Goal: Information Seeking & Learning: Learn about a topic

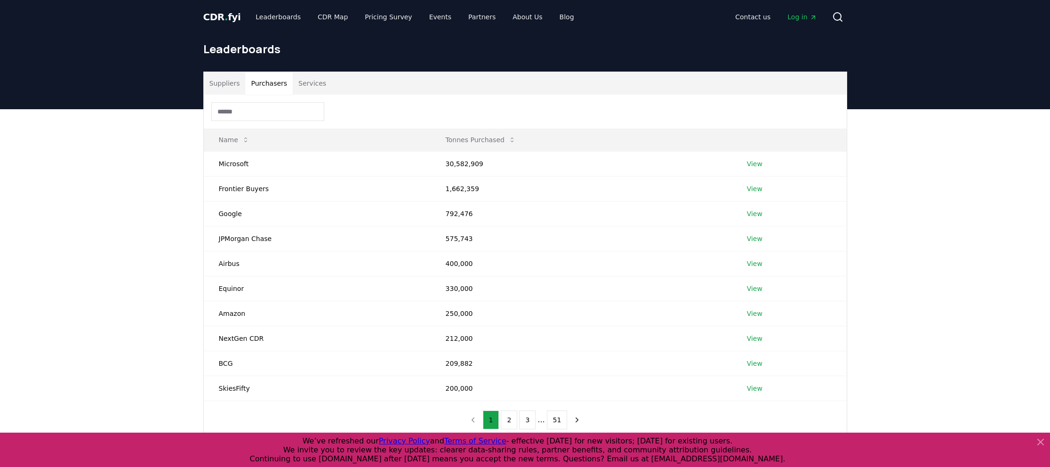
click at [269, 86] on button "Purchasers" at bounding box center [269, 83] width 48 height 23
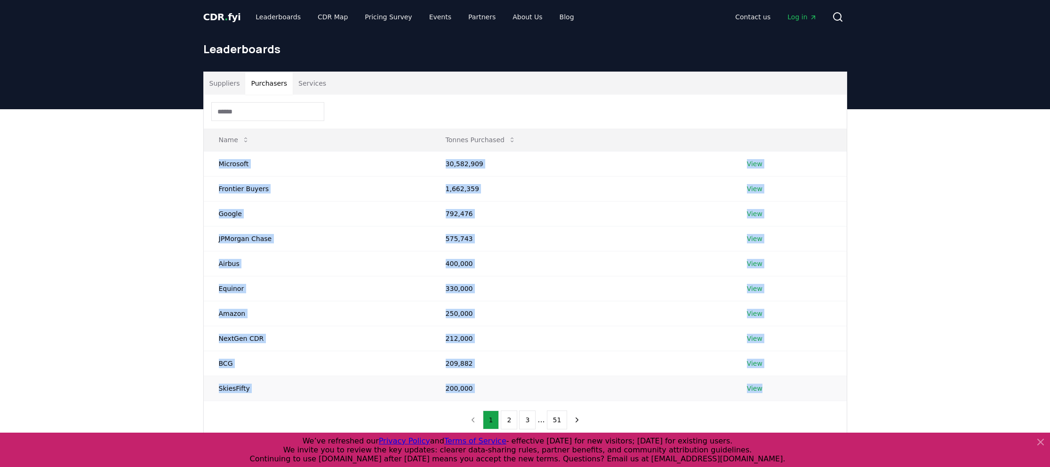
drag, startPoint x: 219, startPoint y: 164, endPoint x: 781, endPoint y: 399, distance: 609.0
click at [781, 399] on tbody "Microsoft 30,582,909 View Frontier Buyers 1,662,359 View Google 792,476 View JP…" at bounding box center [525, 275] width 643 height 249
copy tbody "Microsoft 30,582,909 View Frontier Buyers 1,662,359 View Google 792,476 View JP…"
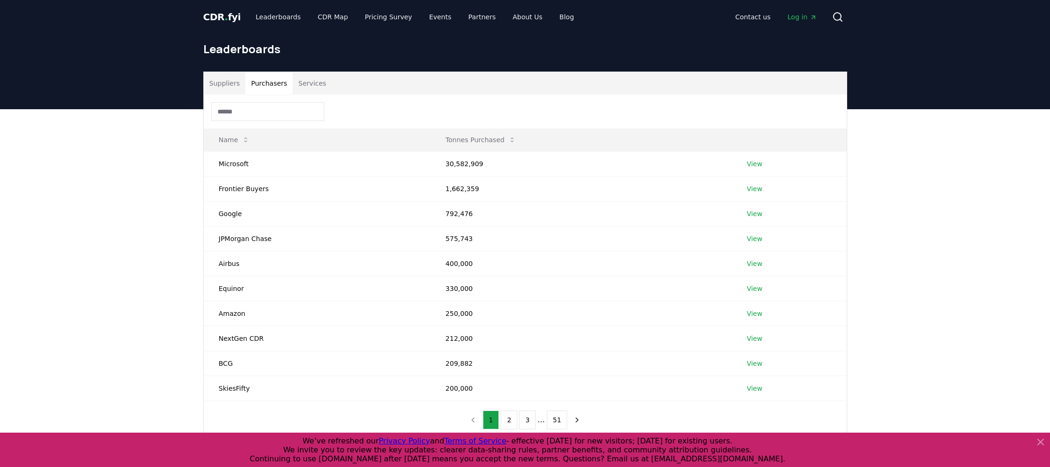
click at [220, 421] on div "Name Tonnes Purchased Microsoft 30,582,909 View Frontier Buyers 1,662,359 View …" at bounding box center [525, 267] width 643 height 344
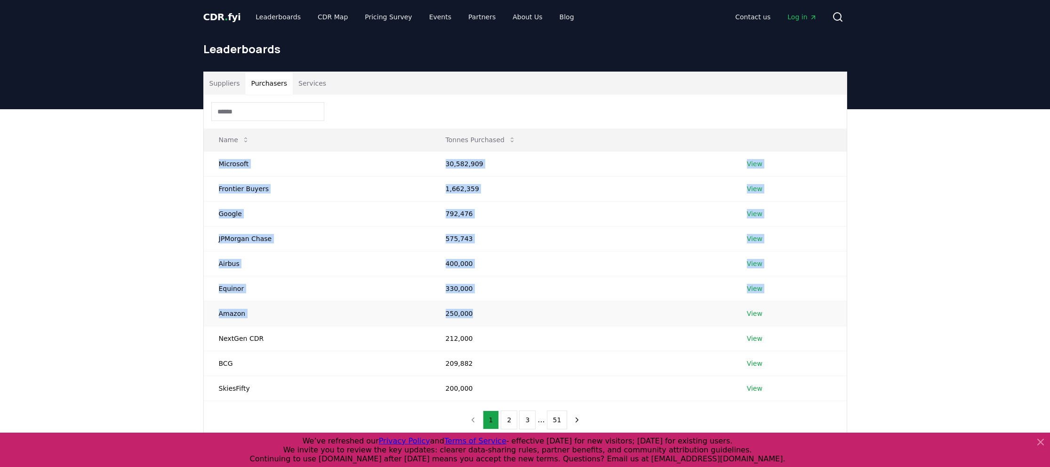
drag, startPoint x: 220, startPoint y: 164, endPoint x: 626, endPoint y: 322, distance: 435.7
click at [627, 322] on tbody "Microsoft 30,582,909 View Frontier Buyers 1,662,359 View Google 792,476 View JP…" at bounding box center [525, 275] width 643 height 249
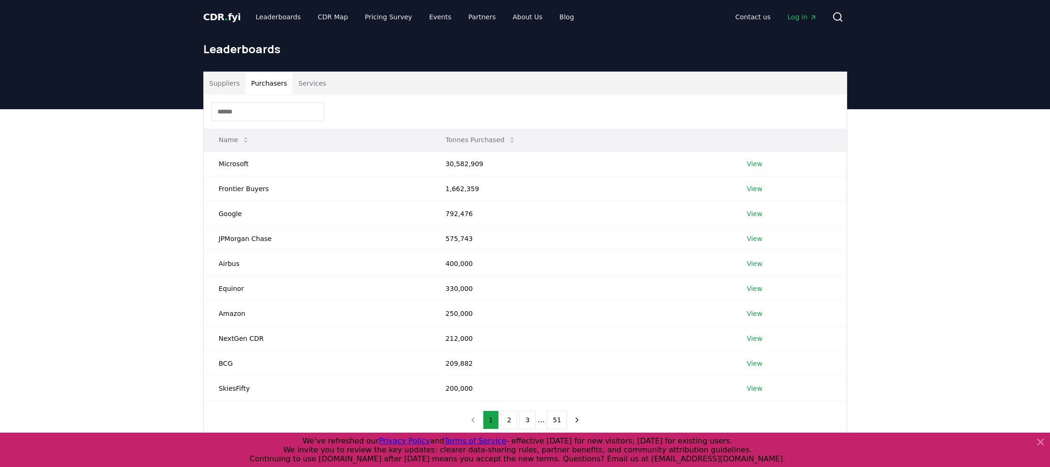
click at [297, 144] on th "Name" at bounding box center [317, 139] width 227 height 23
click at [755, 166] on link "View" at bounding box center [755, 163] width 16 height 9
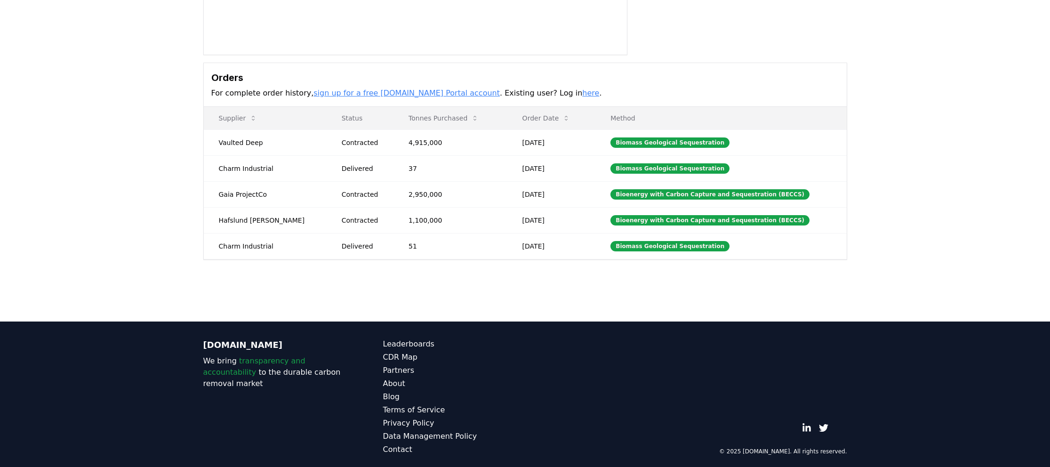
scroll to position [208, 0]
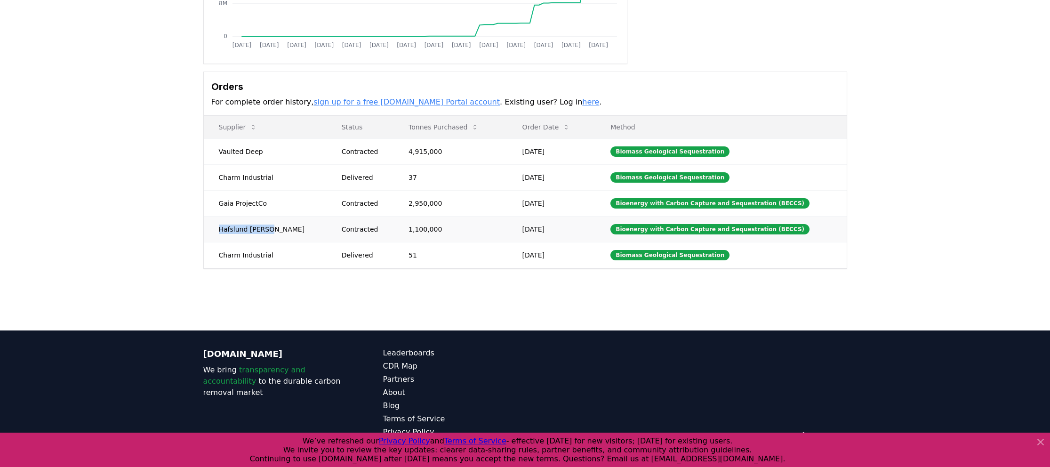
drag, startPoint x: 220, startPoint y: 228, endPoint x: 270, endPoint y: 226, distance: 49.9
click at [270, 226] on td "Hafslund [PERSON_NAME]" at bounding box center [265, 229] width 123 height 26
copy td "Hafslund [PERSON_NAME]"
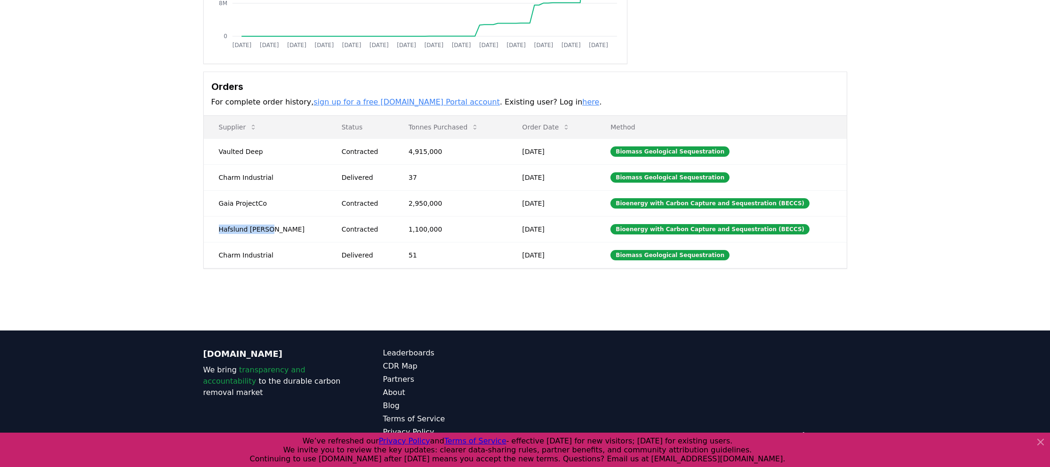
click at [384, 102] on link "sign up for a free [DOMAIN_NAME] Portal account" at bounding box center [406, 101] width 186 height 9
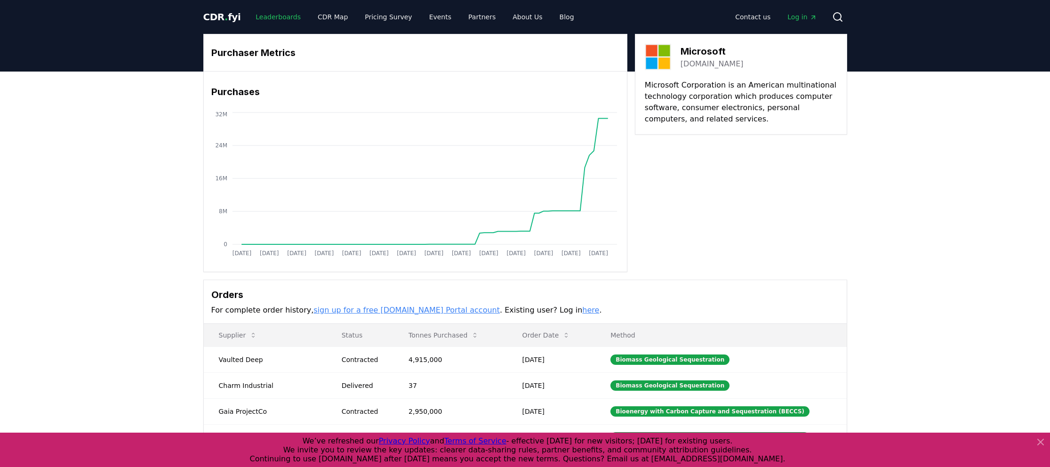
click at [285, 16] on link "Leaderboards" at bounding box center [278, 16] width 60 height 17
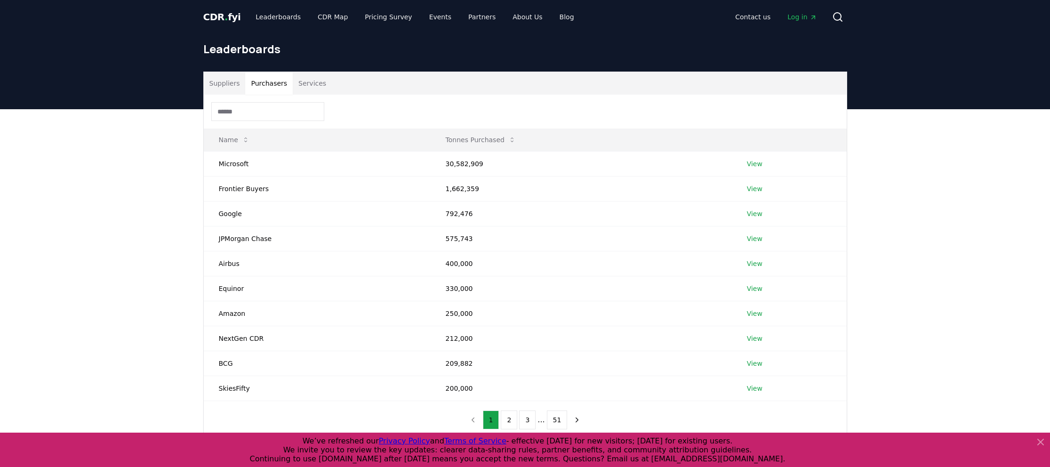
click at [279, 81] on button "Purchasers" at bounding box center [269, 83] width 48 height 23
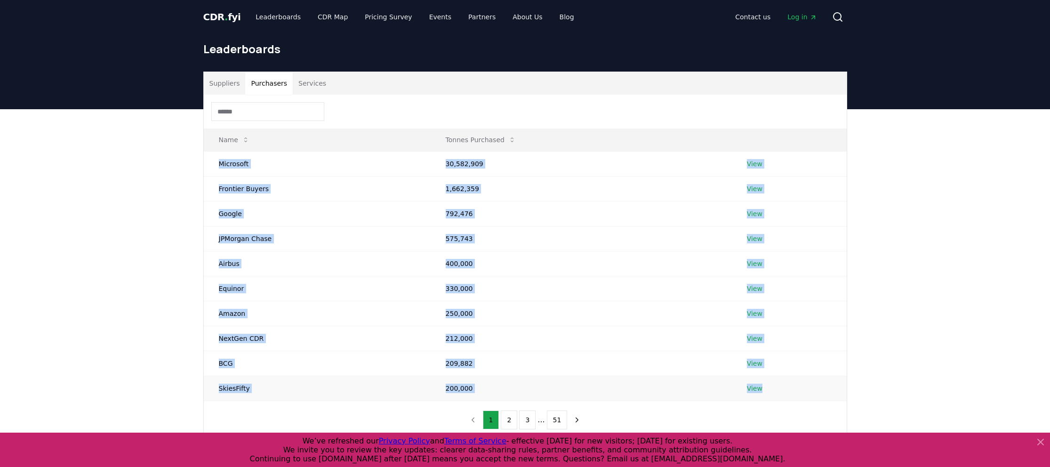
drag, startPoint x: 219, startPoint y: 164, endPoint x: 766, endPoint y: 391, distance: 592.1
click at [766, 391] on tbody "Microsoft 30,582,909 View Frontier Buyers 1,662,359 View Google 792,476 View JP…" at bounding box center [525, 275] width 643 height 249
copy tbody "Microsoft 30,582,909 View Frontier Buyers 1,662,359 View Google 792,476 View JP…"
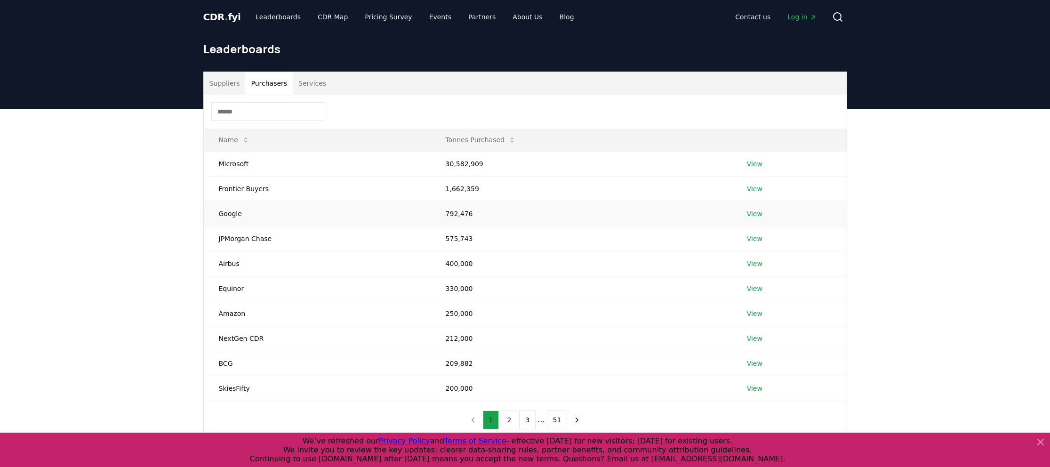
click at [235, 214] on td "Google" at bounding box center [317, 213] width 227 height 25
click at [232, 214] on td "Google" at bounding box center [317, 213] width 227 height 25
click at [749, 215] on link "View" at bounding box center [755, 213] width 16 height 9
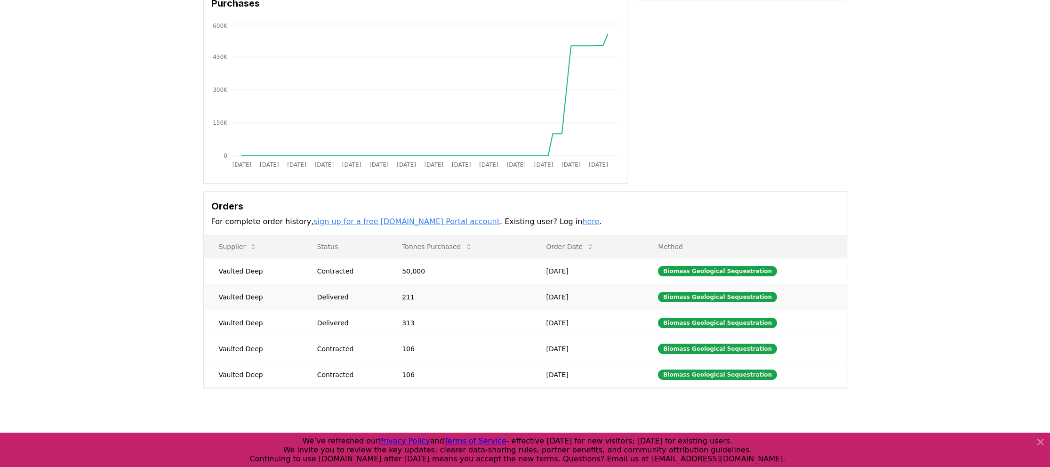
scroll to position [89, 0]
drag, startPoint x: 220, startPoint y: 269, endPoint x: 257, endPoint y: 272, distance: 36.8
click at [257, 272] on td "Vaulted Deep" at bounding box center [253, 270] width 98 height 26
drag, startPoint x: 258, startPoint y: 271, endPoint x: 219, endPoint y: 270, distance: 38.6
click at [219, 270] on td "Vaulted Deep" at bounding box center [253, 270] width 98 height 26
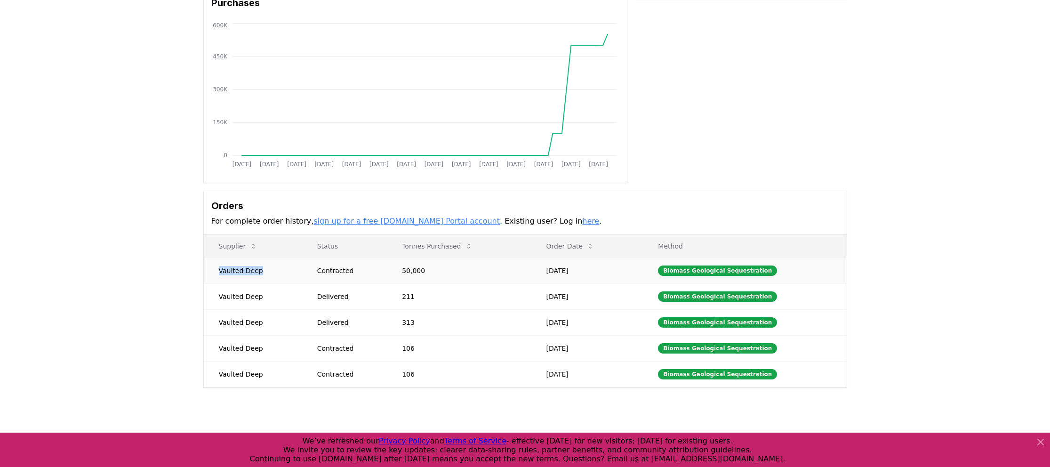
copy td "Vaulted Deep"
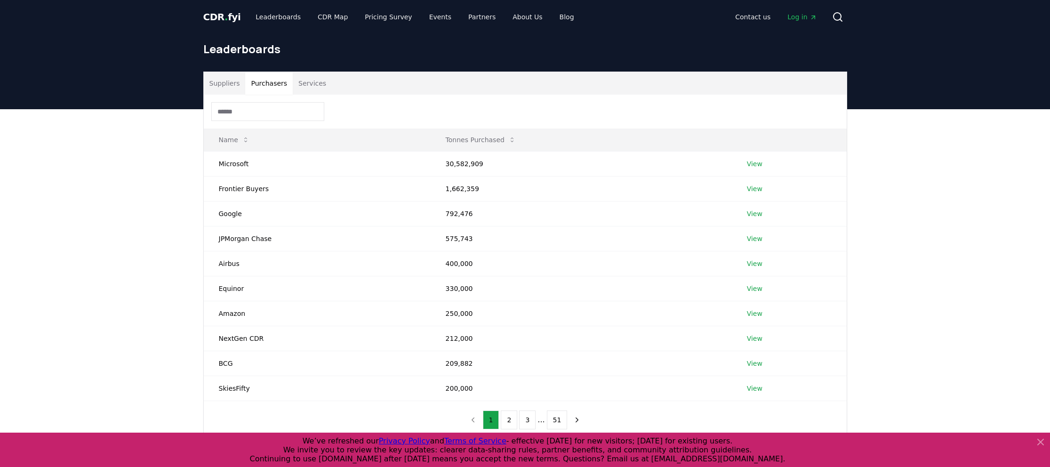
click at [276, 79] on button "Purchasers" at bounding box center [269, 83] width 48 height 23
click at [753, 315] on link "View" at bounding box center [755, 313] width 16 height 9
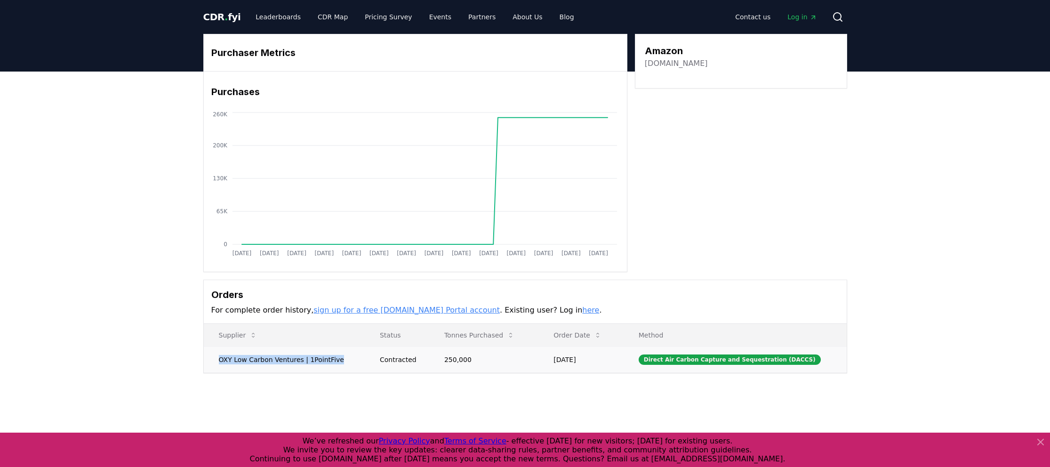
drag, startPoint x: 219, startPoint y: 361, endPoint x: 351, endPoint y: 358, distance: 131.8
click at [351, 358] on td "OXY Low Carbon Ventures | 1PointFive" at bounding box center [284, 359] width 161 height 26
copy td "OXY Low Carbon Ventures | 1PointFive"
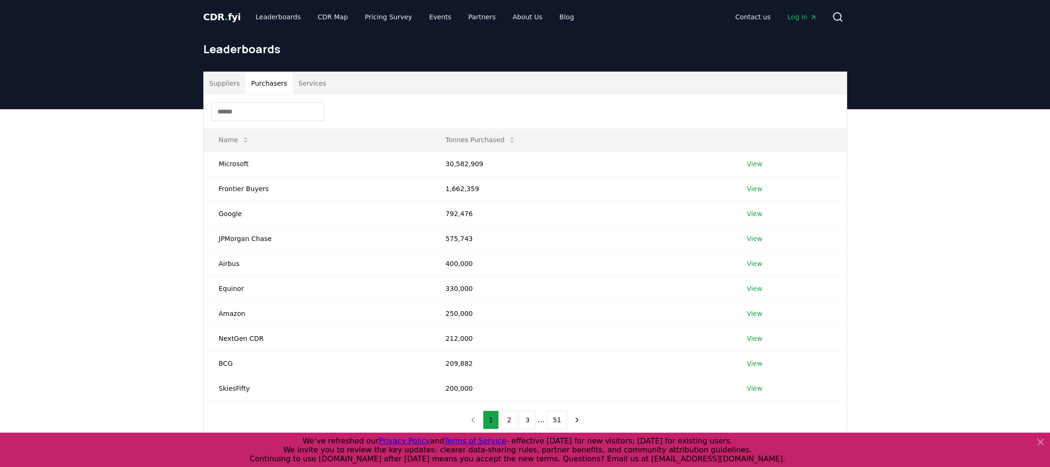
click at [274, 82] on button "Purchasers" at bounding box center [269, 83] width 48 height 23
click at [237, 240] on td "JPMorgan Chase" at bounding box center [317, 238] width 227 height 25
click at [757, 238] on link "View" at bounding box center [755, 238] width 16 height 9
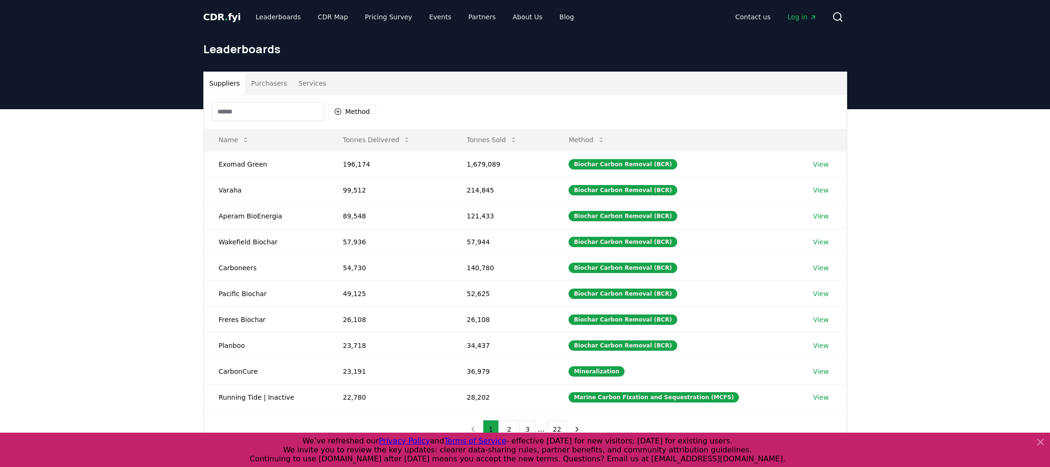
click at [317, 82] on button "Services" at bounding box center [312, 83] width 39 height 23
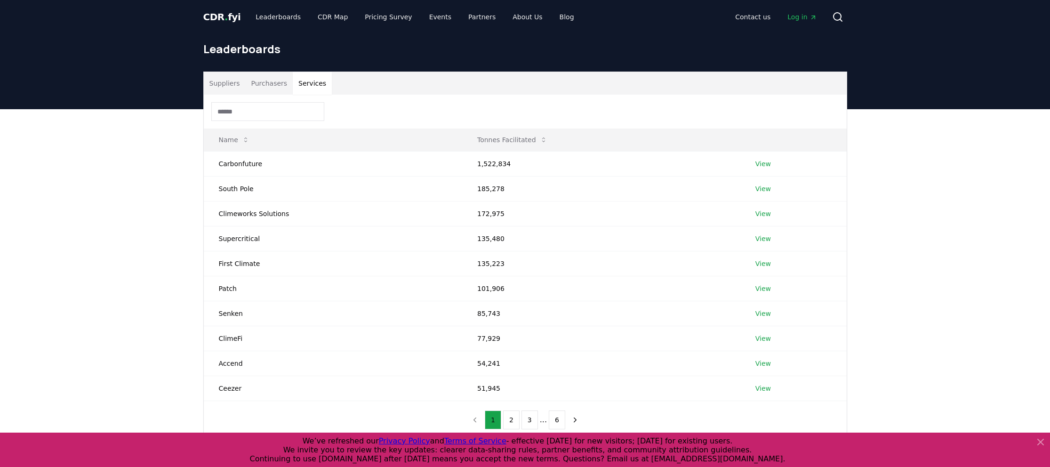
click at [273, 84] on button "Purchasers" at bounding box center [269, 83] width 48 height 23
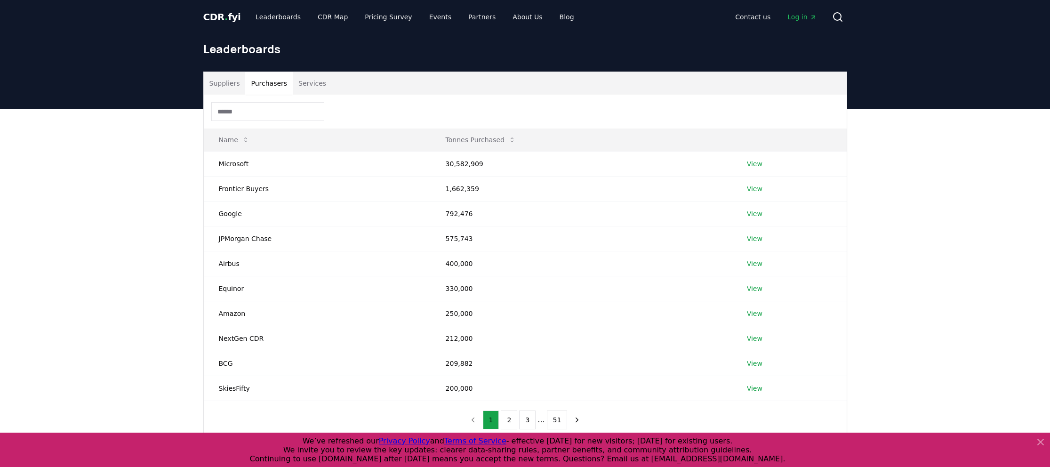
click at [263, 115] on input at bounding box center [267, 111] width 113 height 19
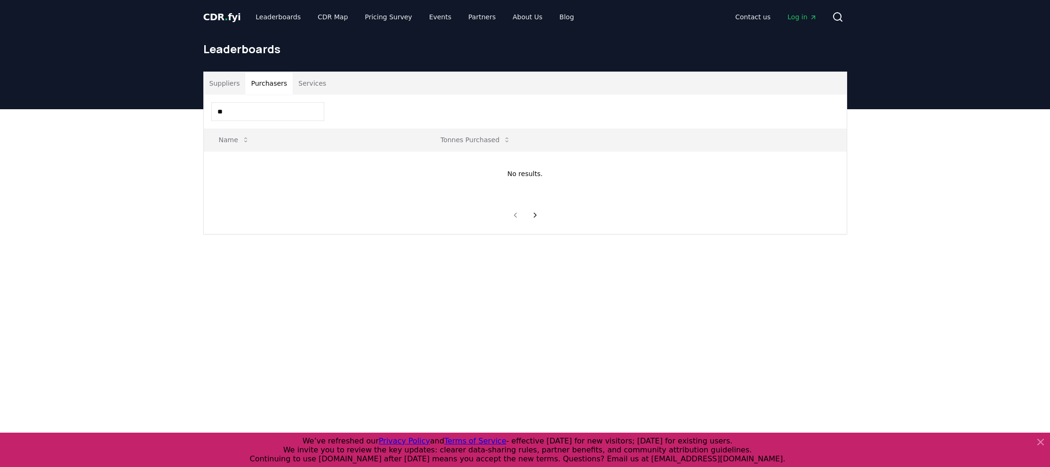
type input "*"
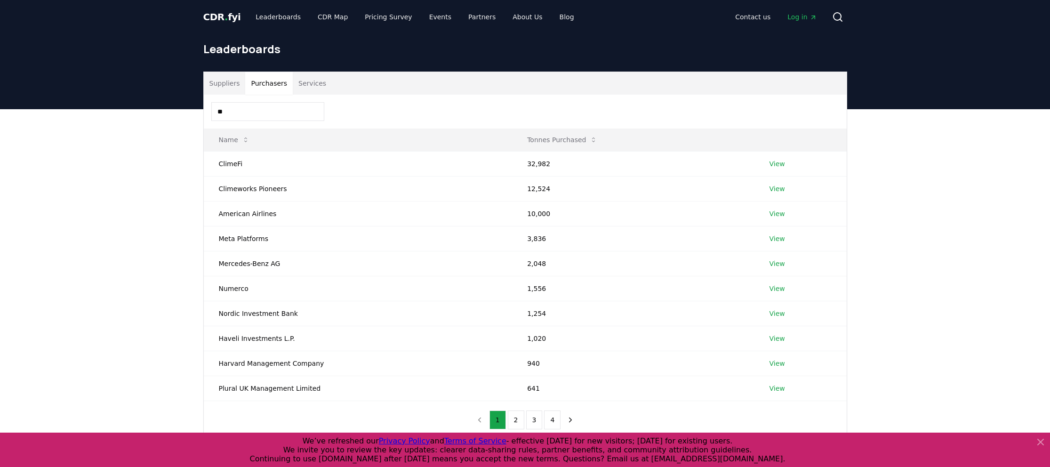
type input "*"
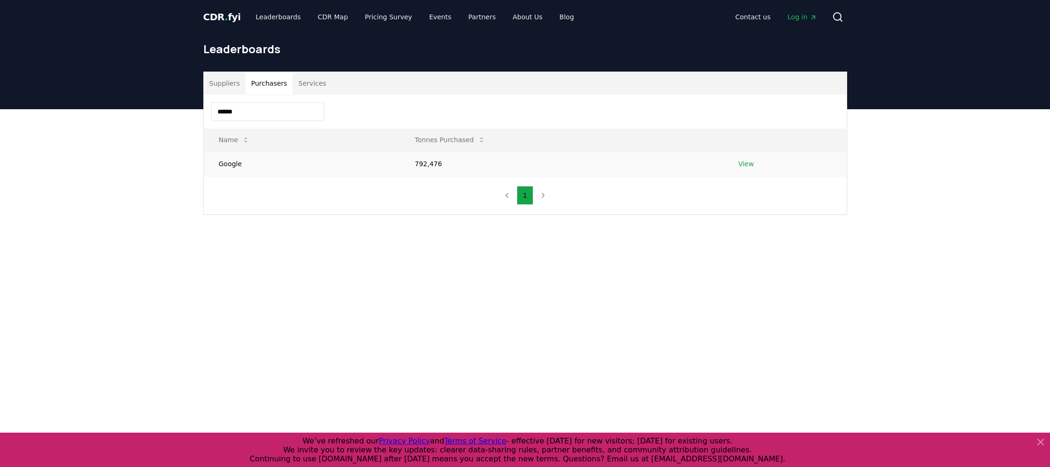
type input "******"
click at [746, 162] on link "View" at bounding box center [746, 163] width 16 height 9
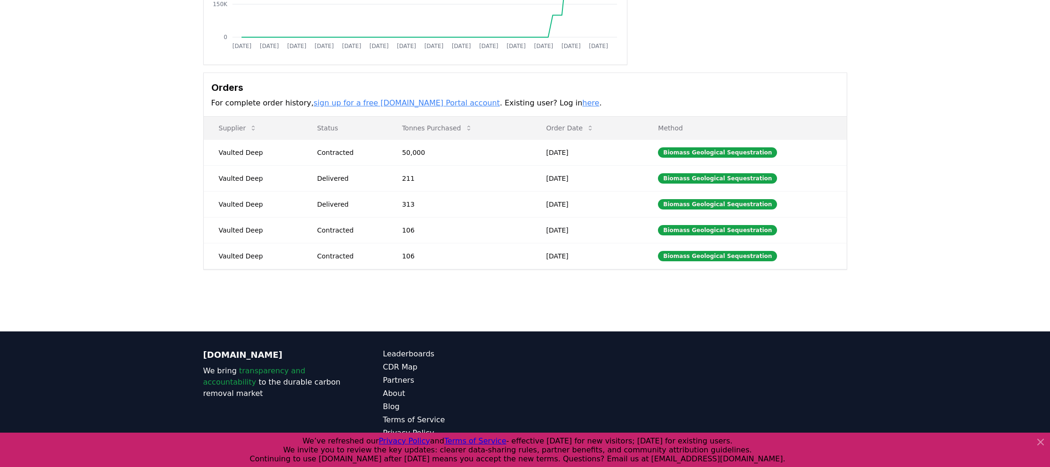
scroll to position [207, 0]
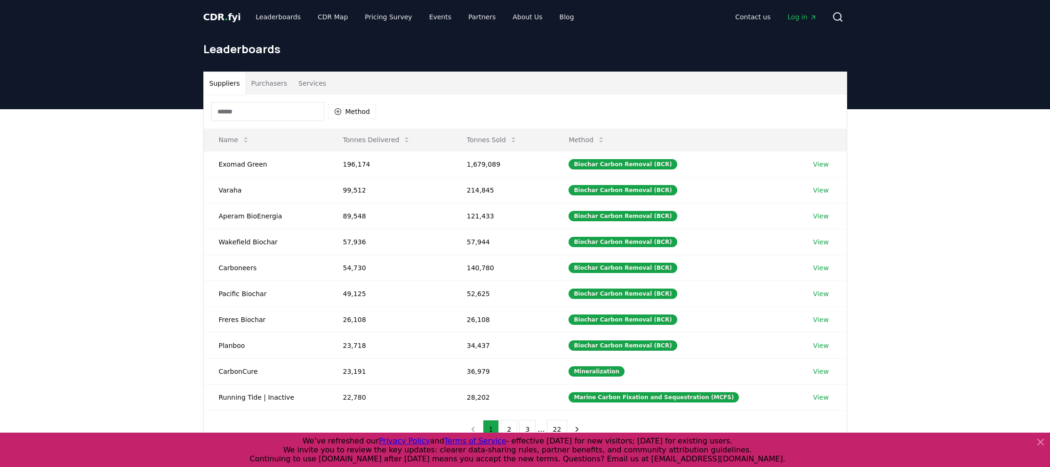
click at [314, 82] on button "Services" at bounding box center [312, 83] width 39 height 23
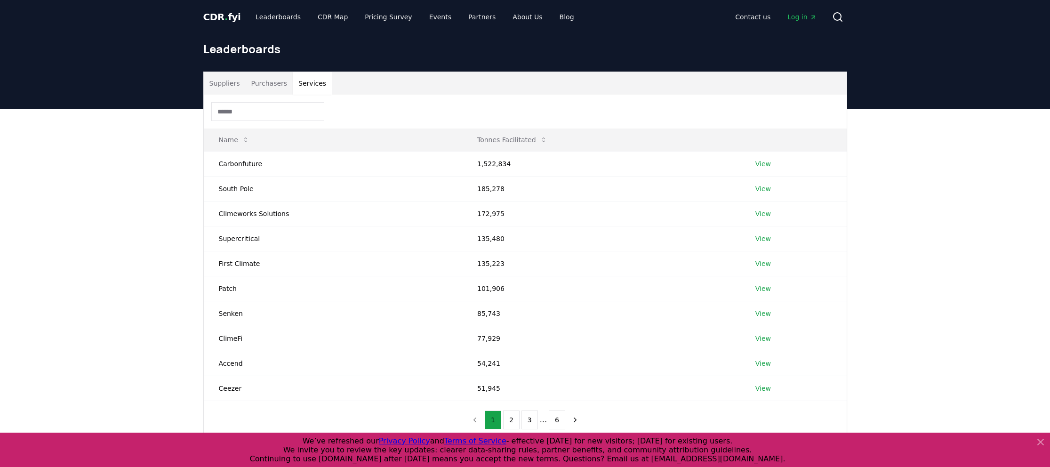
click at [270, 84] on button "Purchasers" at bounding box center [269, 83] width 48 height 23
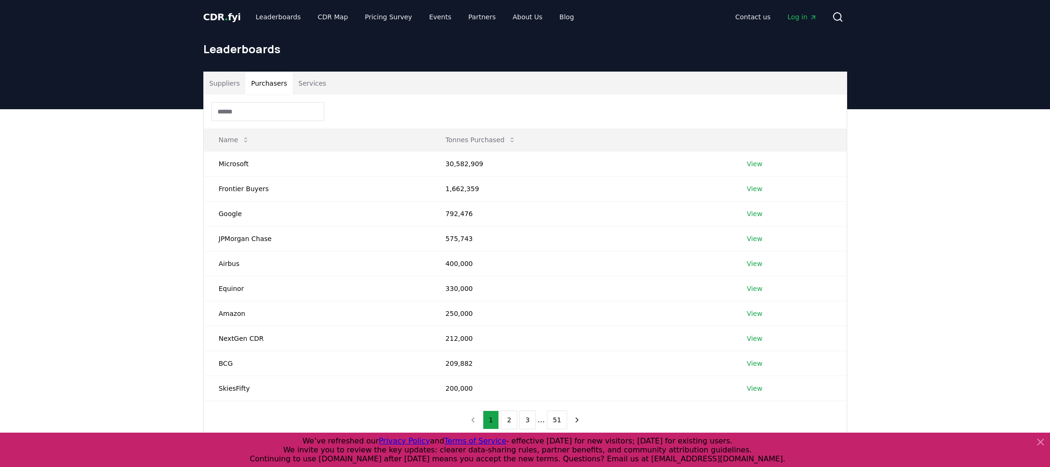
click at [238, 113] on input at bounding box center [267, 111] width 113 height 19
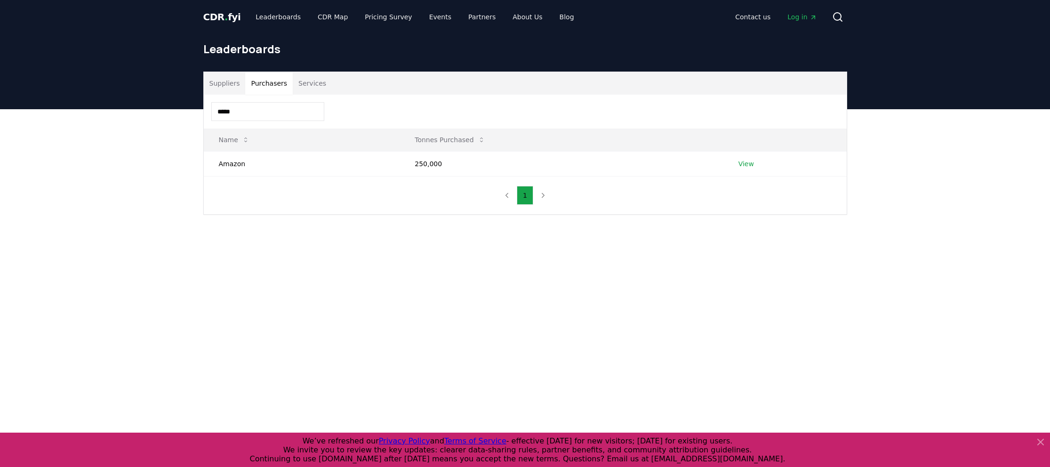
type input "*****"
